Goal: Task Accomplishment & Management: Manage account settings

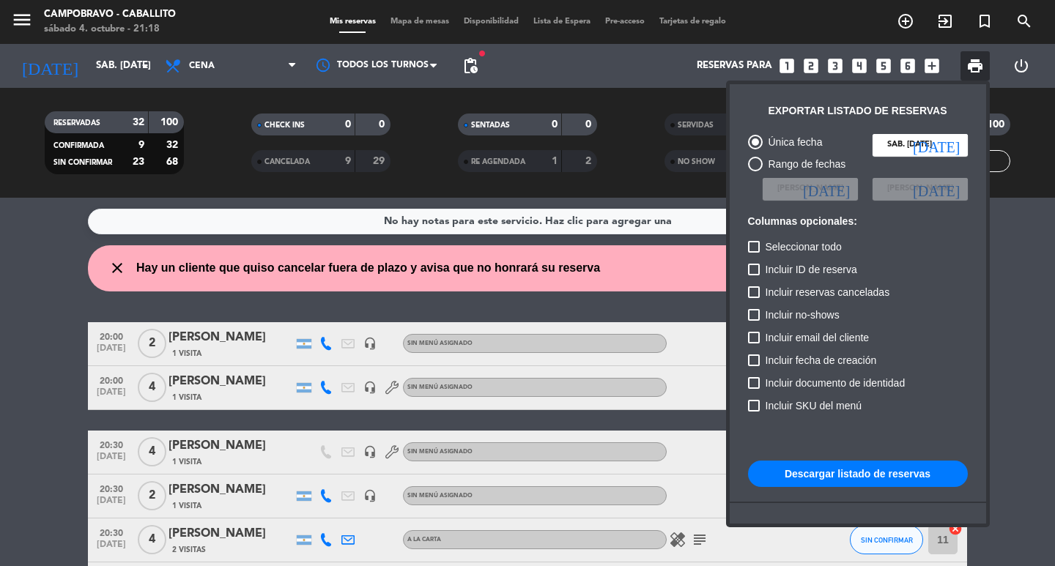
click at [634, 274] on div at bounding box center [527, 283] width 1055 height 566
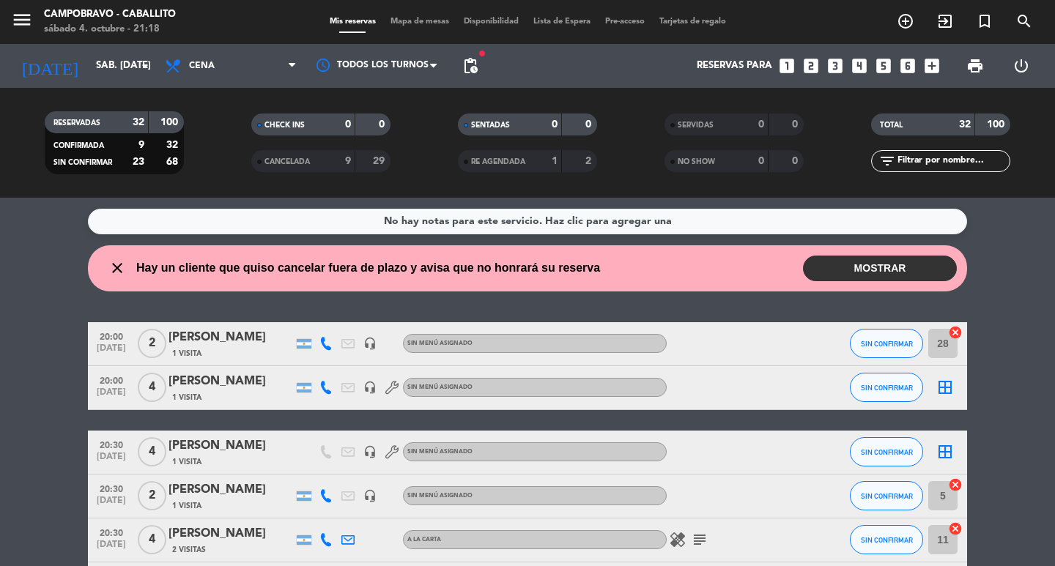
click at [877, 262] on button "MOSTRAR" at bounding box center [880, 269] width 154 height 26
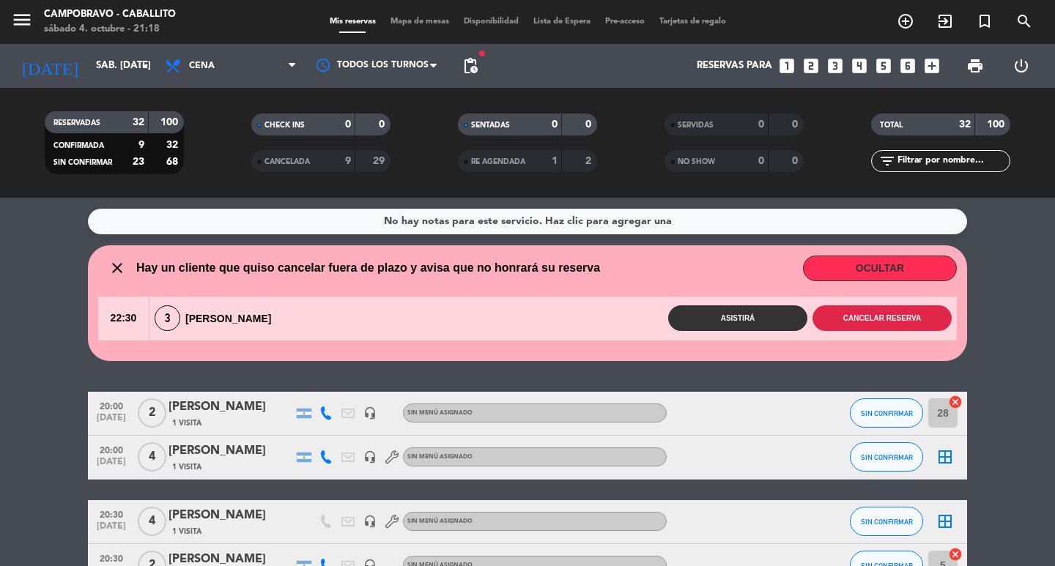
click at [833, 314] on button "Cancelar reserva" at bounding box center [881, 318] width 139 height 26
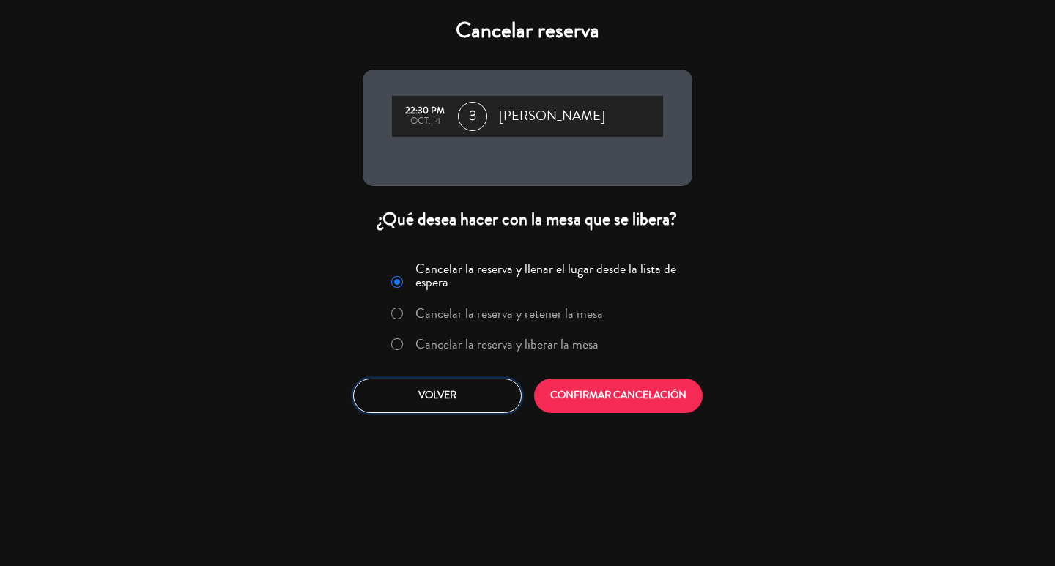
click at [496, 399] on button "Volver" at bounding box center [437, 396] width 168 height 34
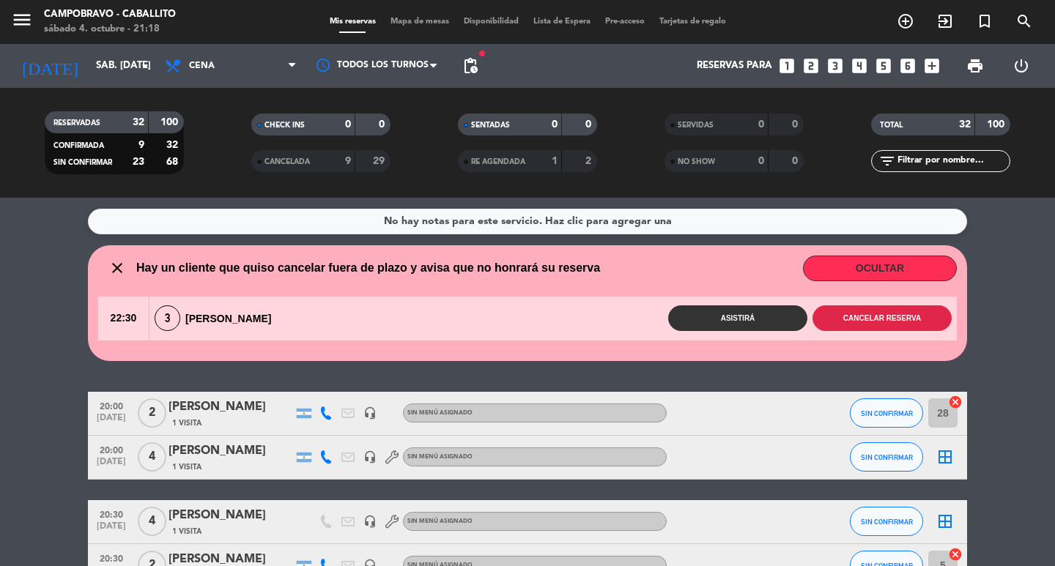
click at [914, 322] on button "Cancelar reserva" at bounding box center [881, 318] width 139 height 26
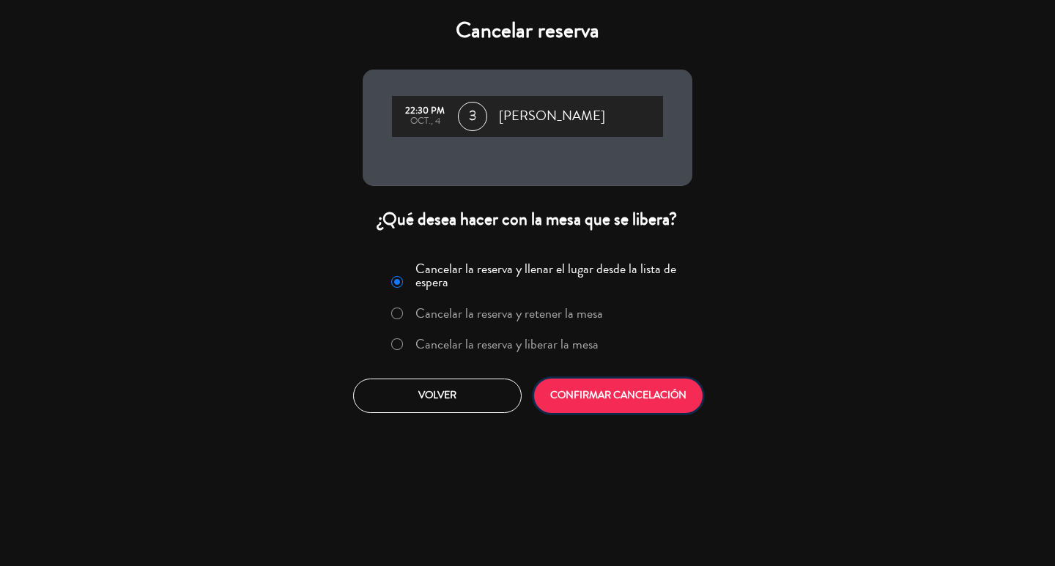
click at [652, 390] on button "CONFIRMAR CANCELACIÓN" at bounding box center [618, 396] width 168 height 34
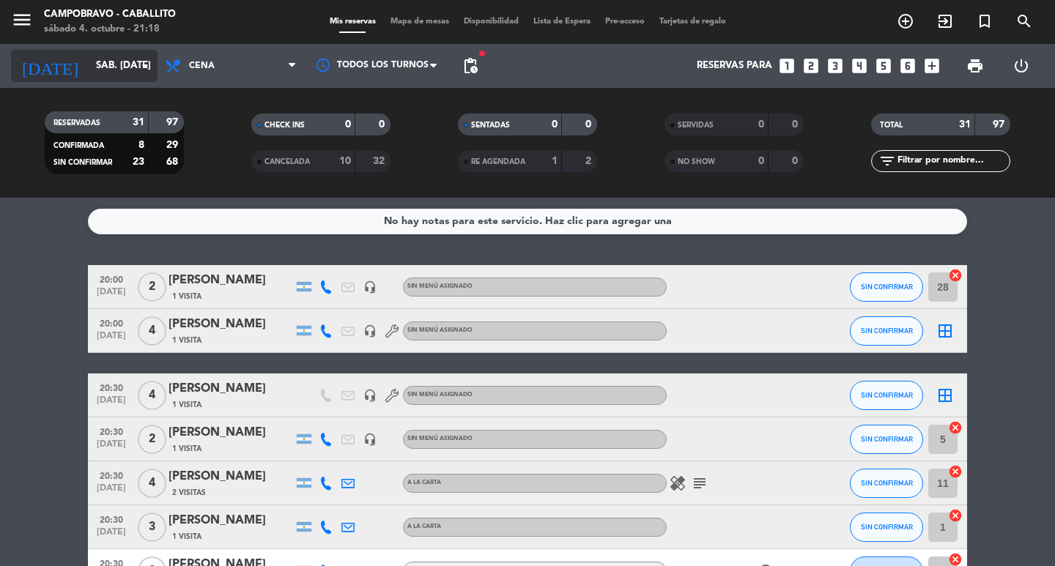
click at [131, 59] on input "sáb. [DATE]" at bounding box center [153, 66] width 129 height 26
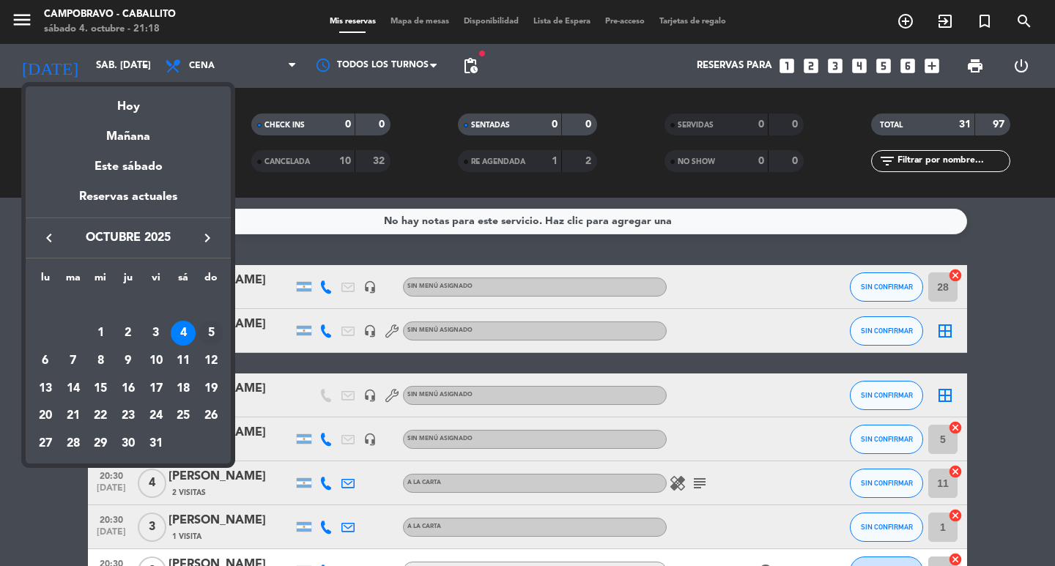
click at [216, 329] on div "5" at bounding box center [210, 333] width 25 height 25
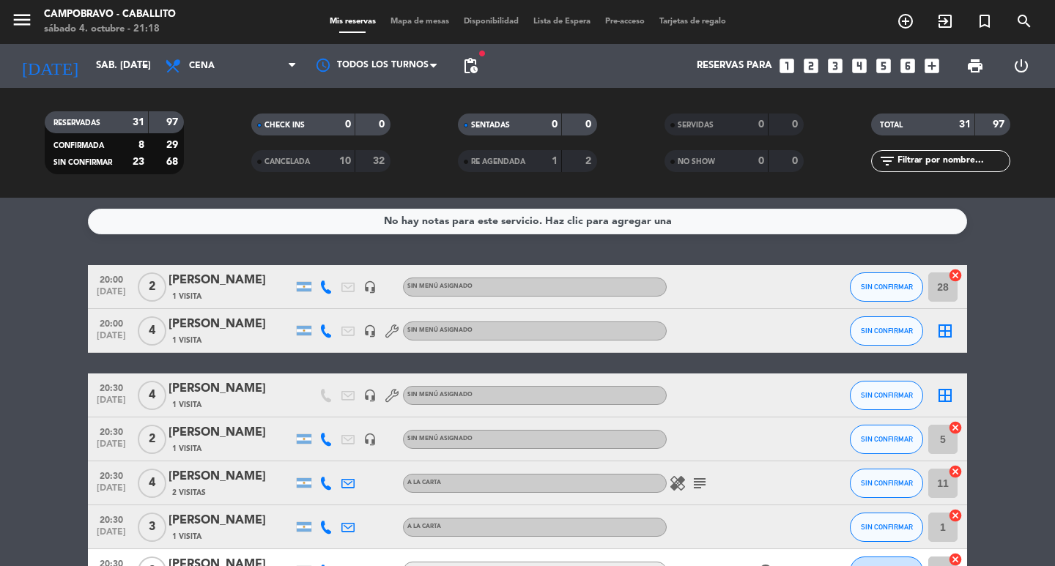
type input "dom. [DATE]"
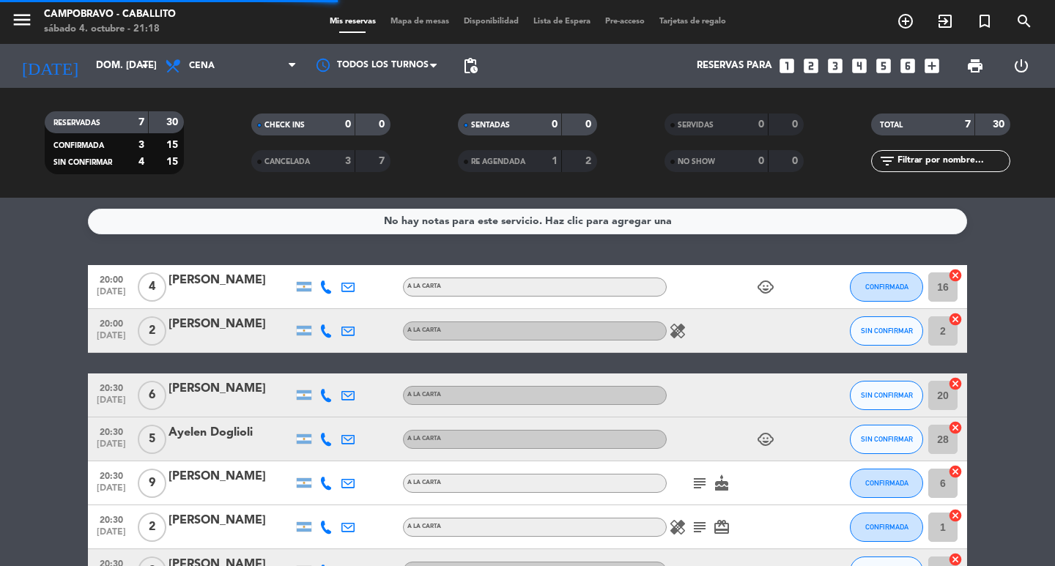
click at [250, 73] on span "Cena" at bounding box center [230, 66] width 146 height 32
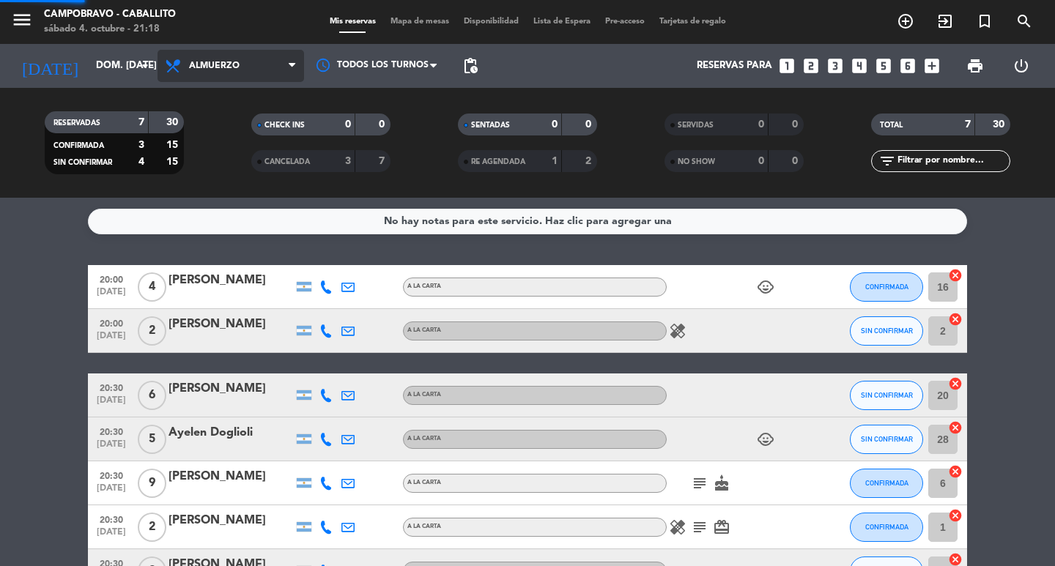
click at [250, 122] on div "menu Campobravo - caballito sábado 4. octubre - 21:18 Mis reservas Mapa de mesa…" at bounding box center [527, 99] width 1055 height 198
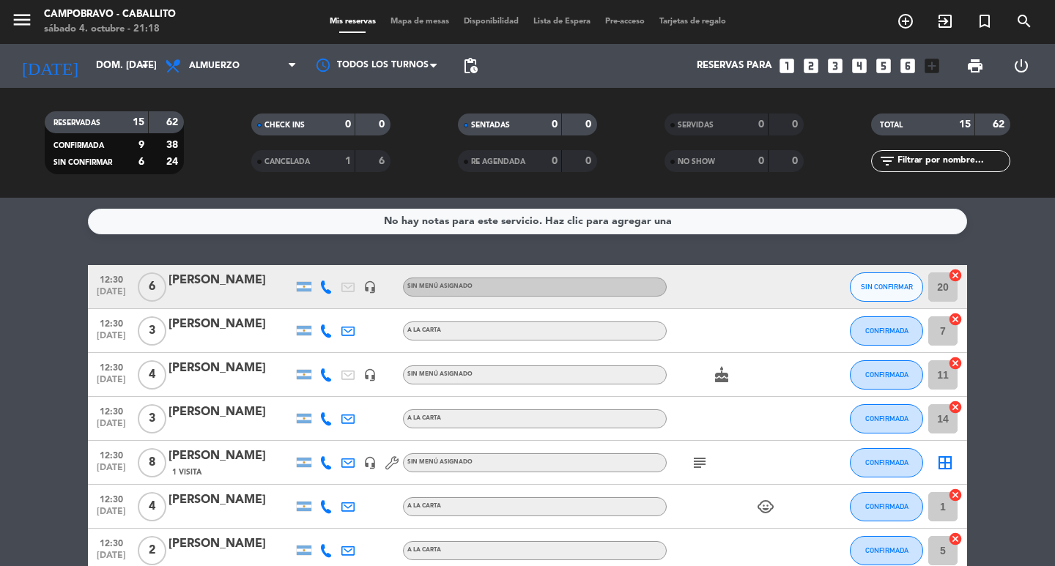
scroll to position [220, 0]
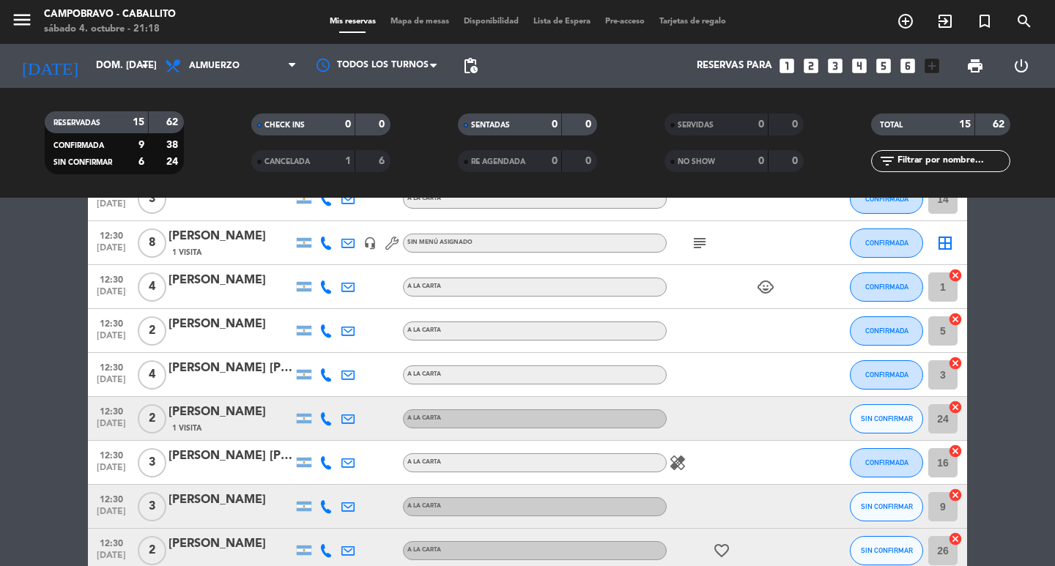
click at [699, 240] on icon "subject" at bounding box center [700, 243] width 18 height 18
click at [699, 241] on icon "subject" at bounding box center [700, 243] width 18 height 18
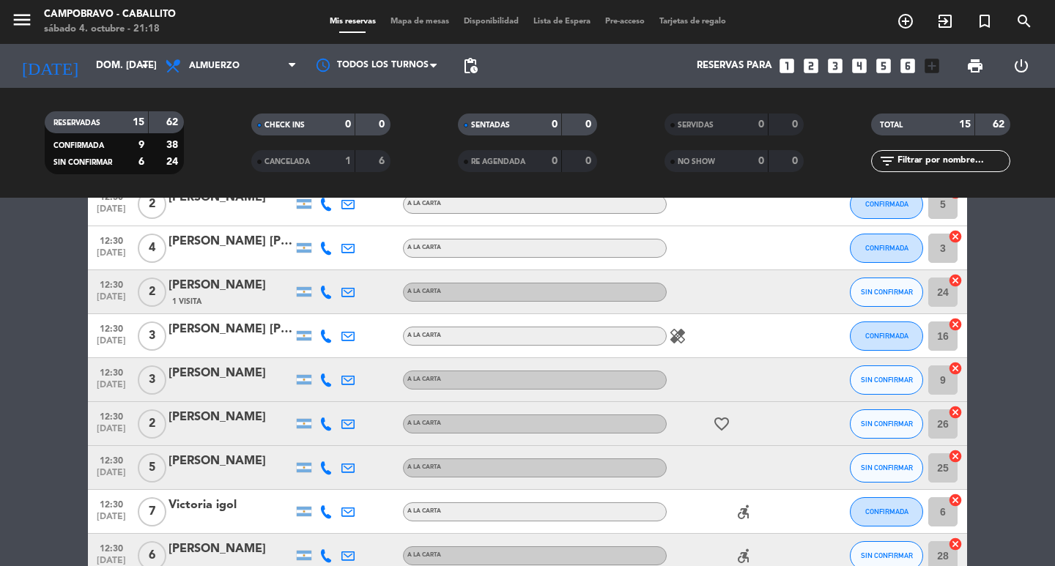
scroll to position [431, 0]
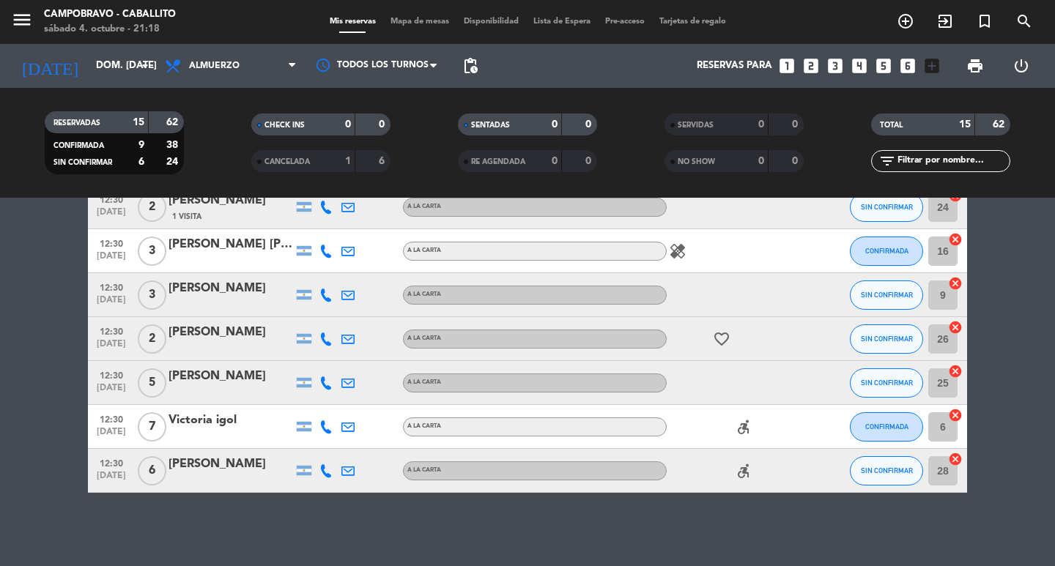
click at [751, 418] on icon "accessible_forward" at bounding box center [744, 427] width 18 height 18
click at [743, 475] on icon "accessible_forward" at bounding box center [744, 471] width 18 height 18
click at [720, 337] on icon "favorite_border" at bounding box center [722, 339] width 18 height 18
click at [675, 248] on icon "healing" at bounding box center [678, 251] width 18 height 18
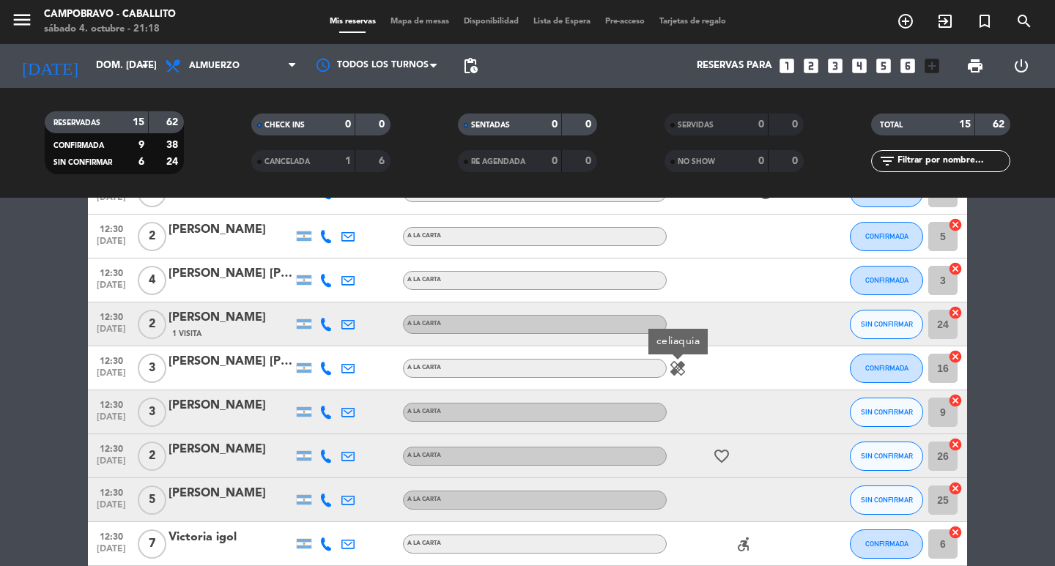
scroll to position [212, 0]
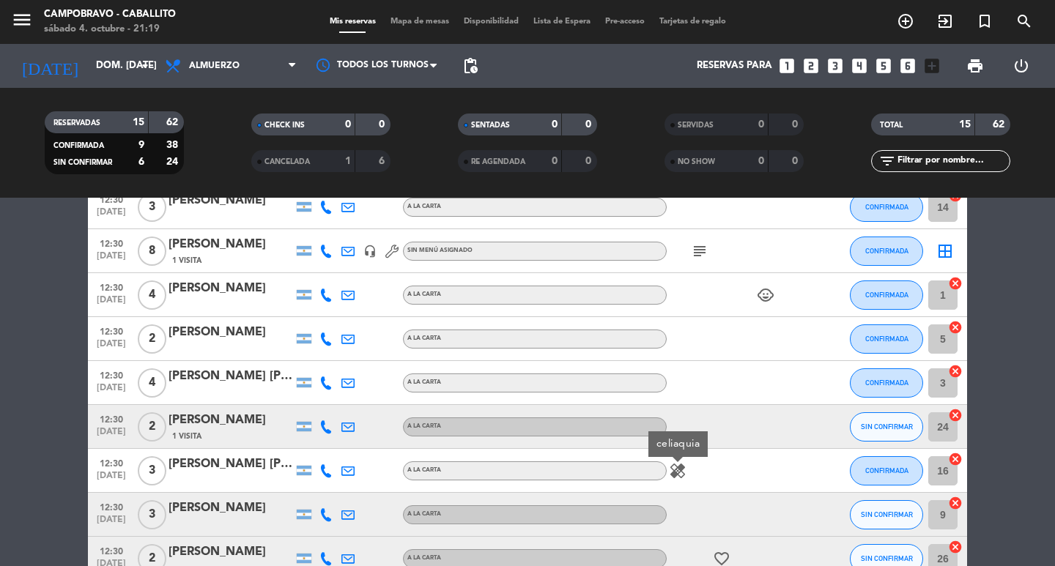
click at [773, 302] on icon "child_care" at bounding box center [766, 295] width 18 height 18
click at [703, 247] on icon "subject" at bounding box center [700, 251] width 18 height 18
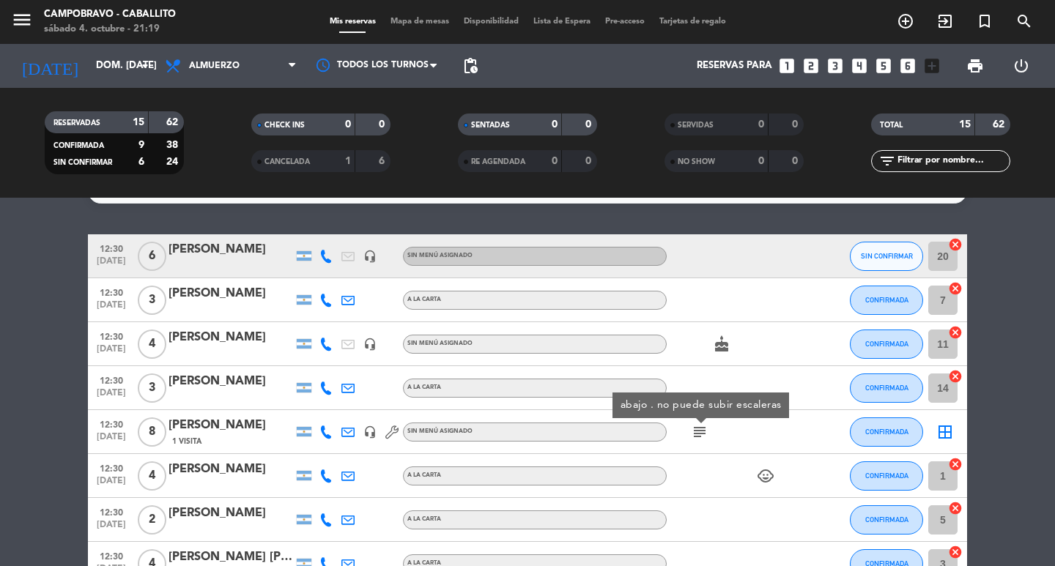
scroll to position [0, 0]
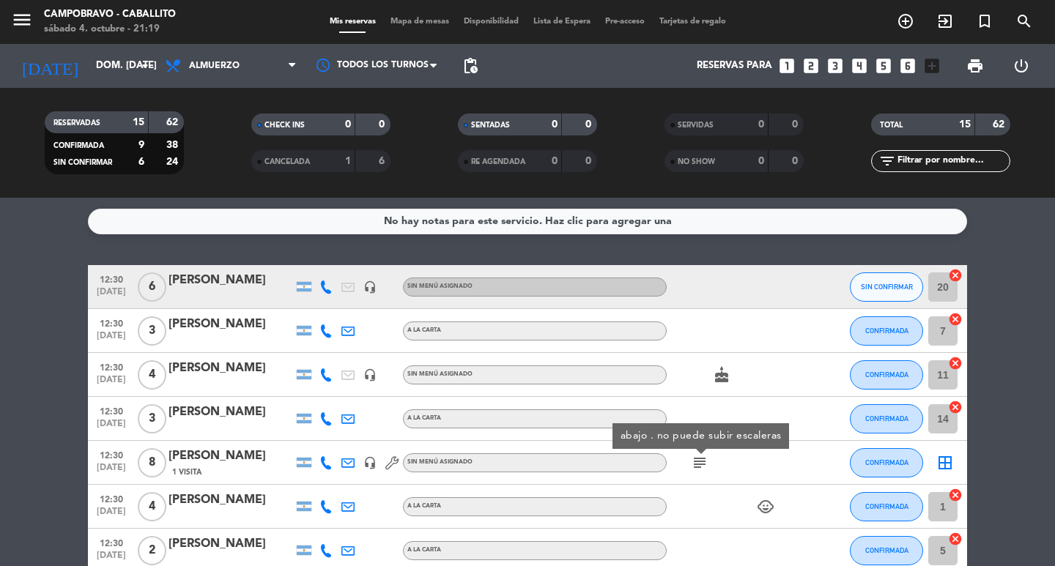
click at [732, 371] on span "cake" at bounding box center [721, 375] width 22 height 18
click at [728, 371] on icon "cake" at bounding box center [722, 375] width 18 height 18
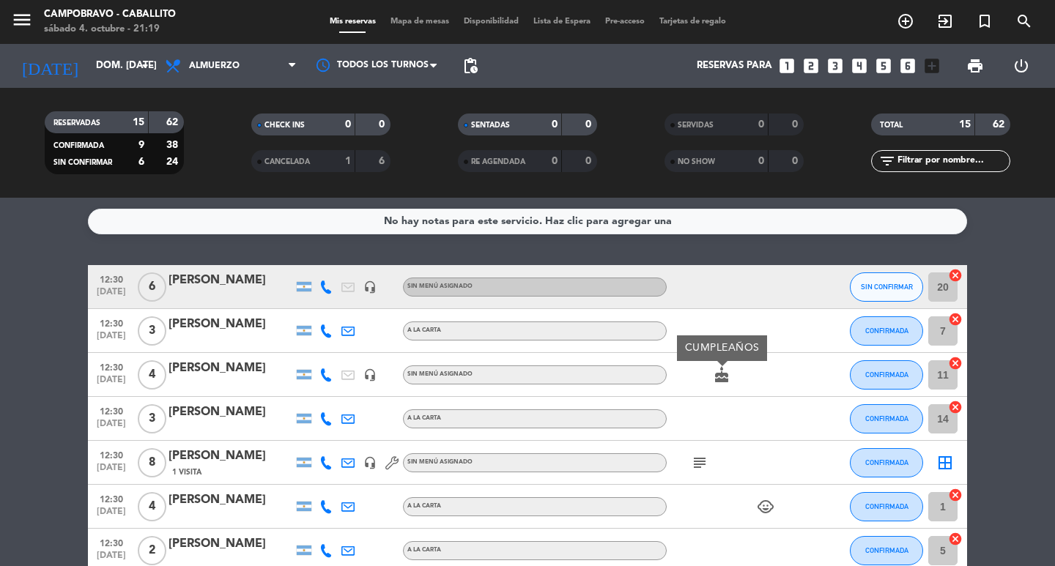
click at [105, 327] on div "12:30 [DATE]" at bounding box center [111, 330] width 47 height 43
click at [99, 380] on span "[DATE]" at bounding box center [111, 383] width 37 height 17
click at [702, 467] on icon "subject" at bounding box center [700, 463] width 18 height 18
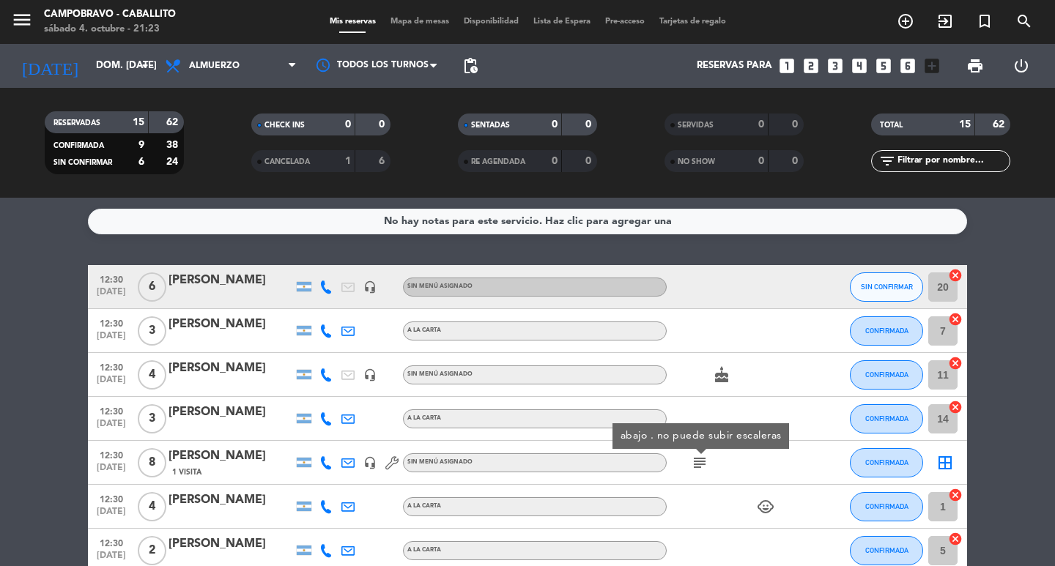
click at [702, 516] on div "child_care" at bounding box center [732, 506] width 132 height 43
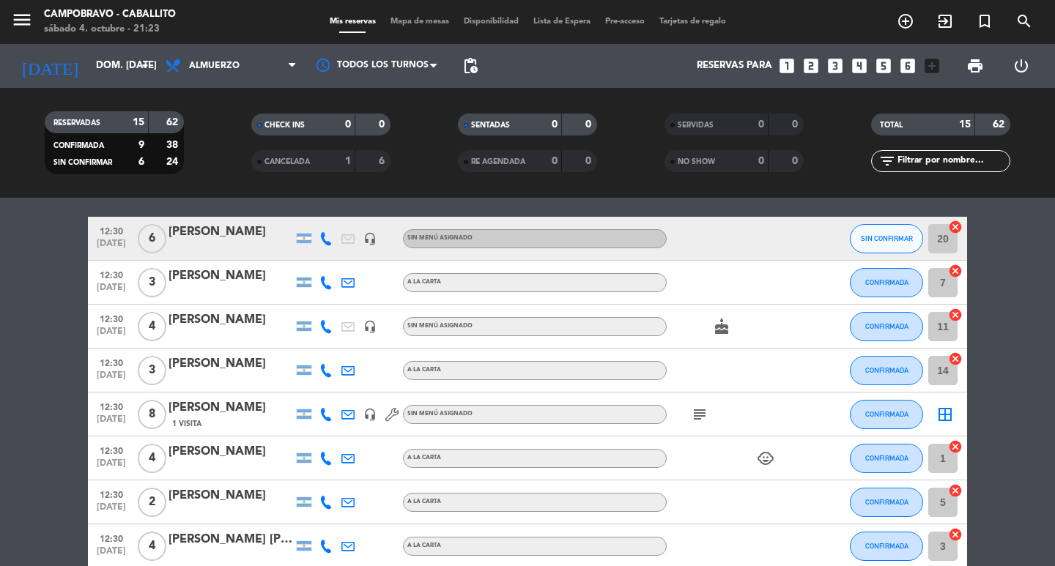
scroll to position [366, 0]
